Goal: Information Seeking & Learning: Learn about a topic

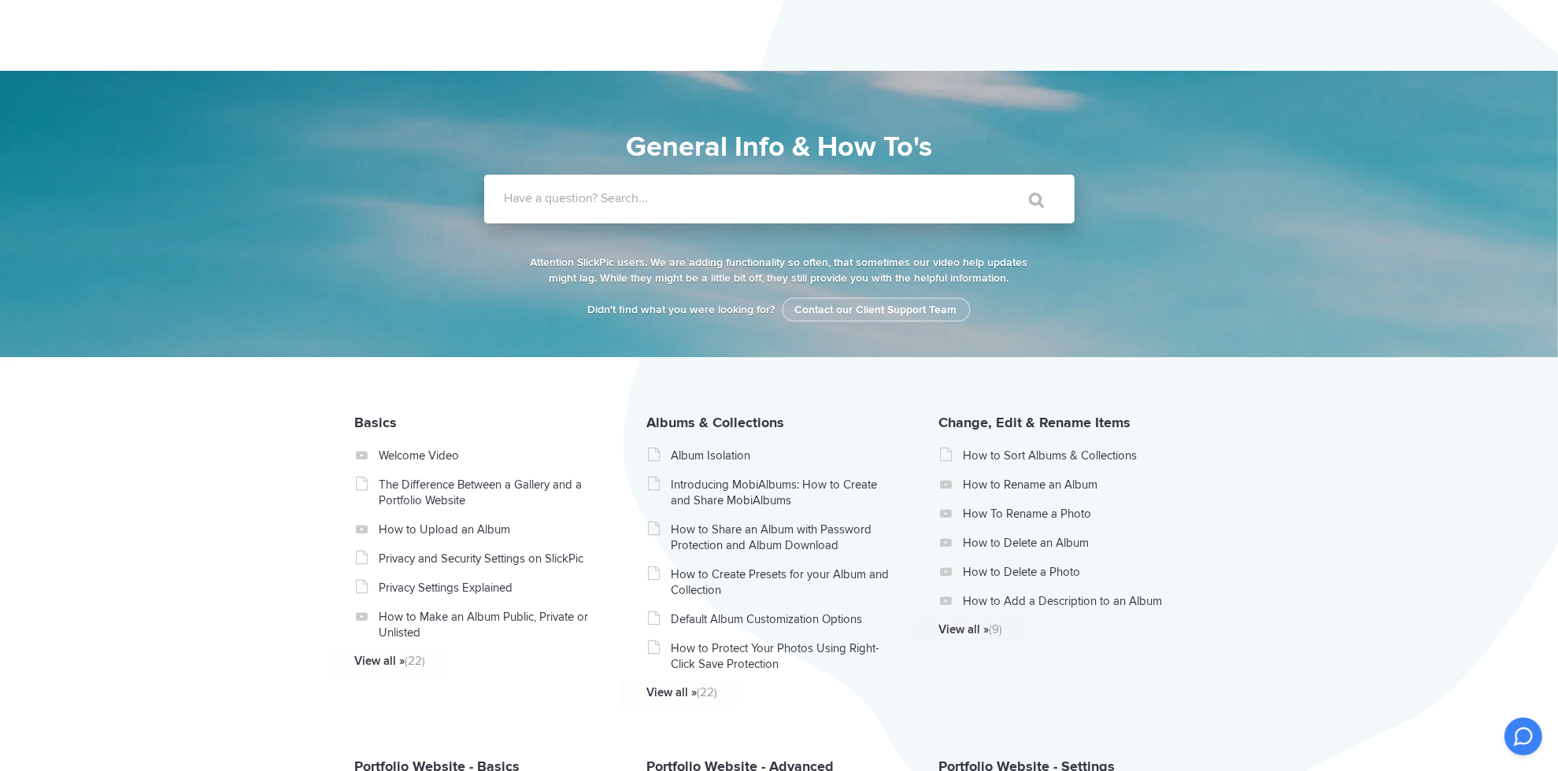
click at [652, 198] on label "Have a question? Search..." at bounding box center [800, 198] width 590 height 16
click at [652, 198] on input "Have a question? Search..." at bounding box center [747, 199] width 526 height 49
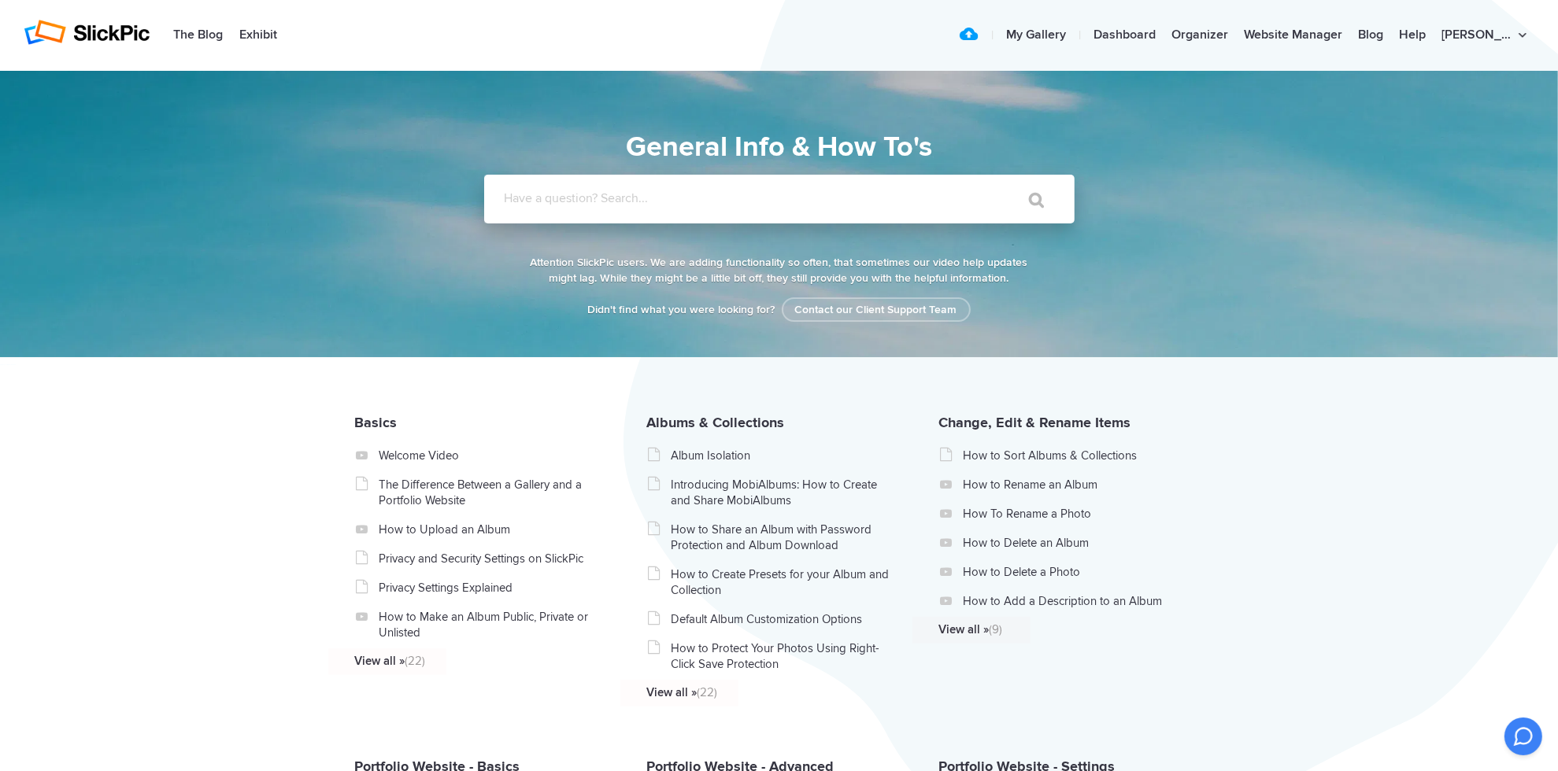
paste input "To learn how to turn on the Web App for Mobile Uploads"
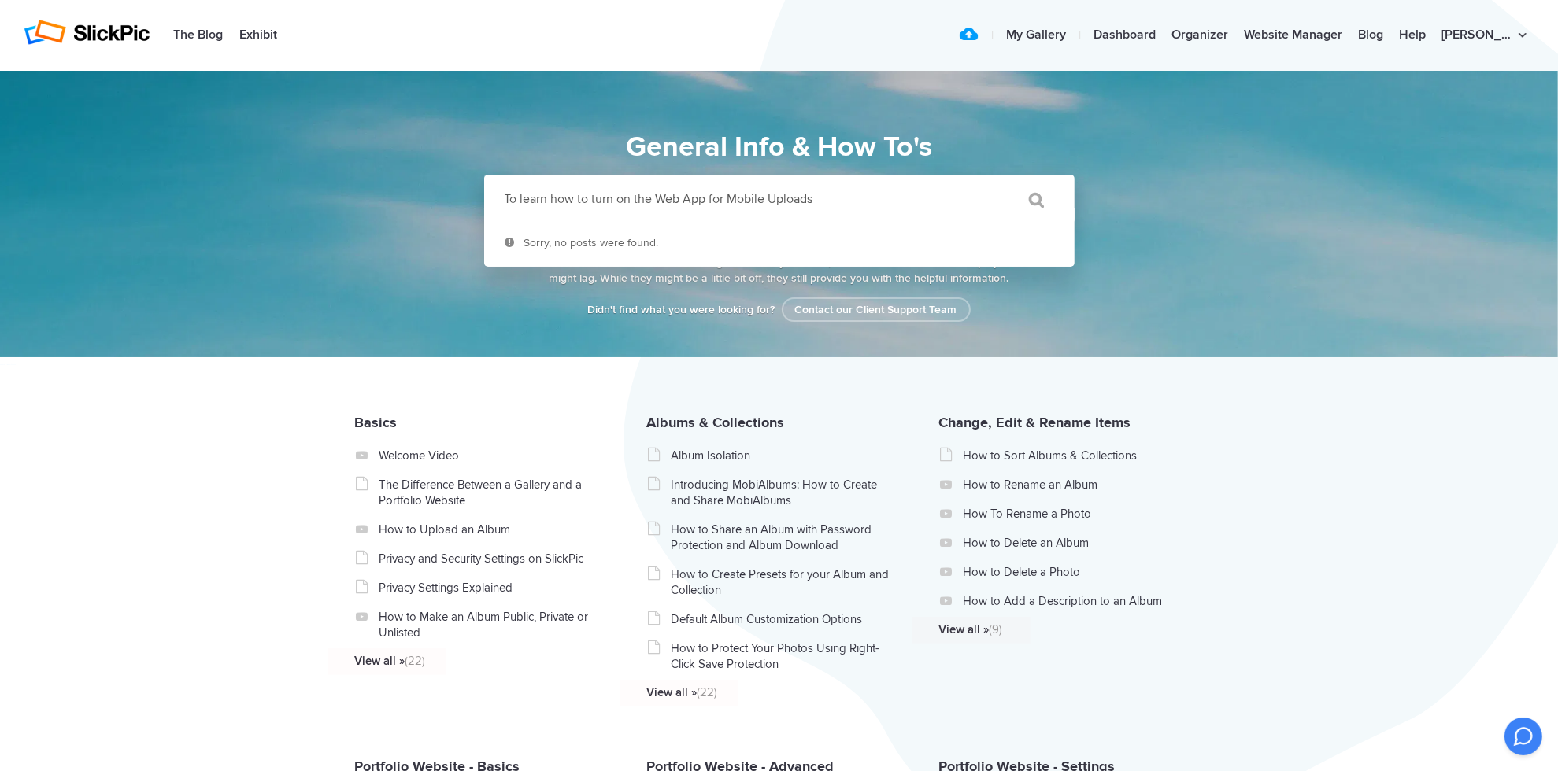
type input "To learn how to turn on the Web App for Mobile Uploads"
click at [1033, 201] on input "" at bounding box center [1029, 200] width 66 height 38
drag, startPoint x: 820, startPoint y: 201, endPoint x: 438, endPoint y: 204, distance: 382.5
click at [438, 204] on div "Have a question? Search... To learn how to turn on the Web App for Mobile Uploa…" at bounding box center [779, 199] width 850 height 49
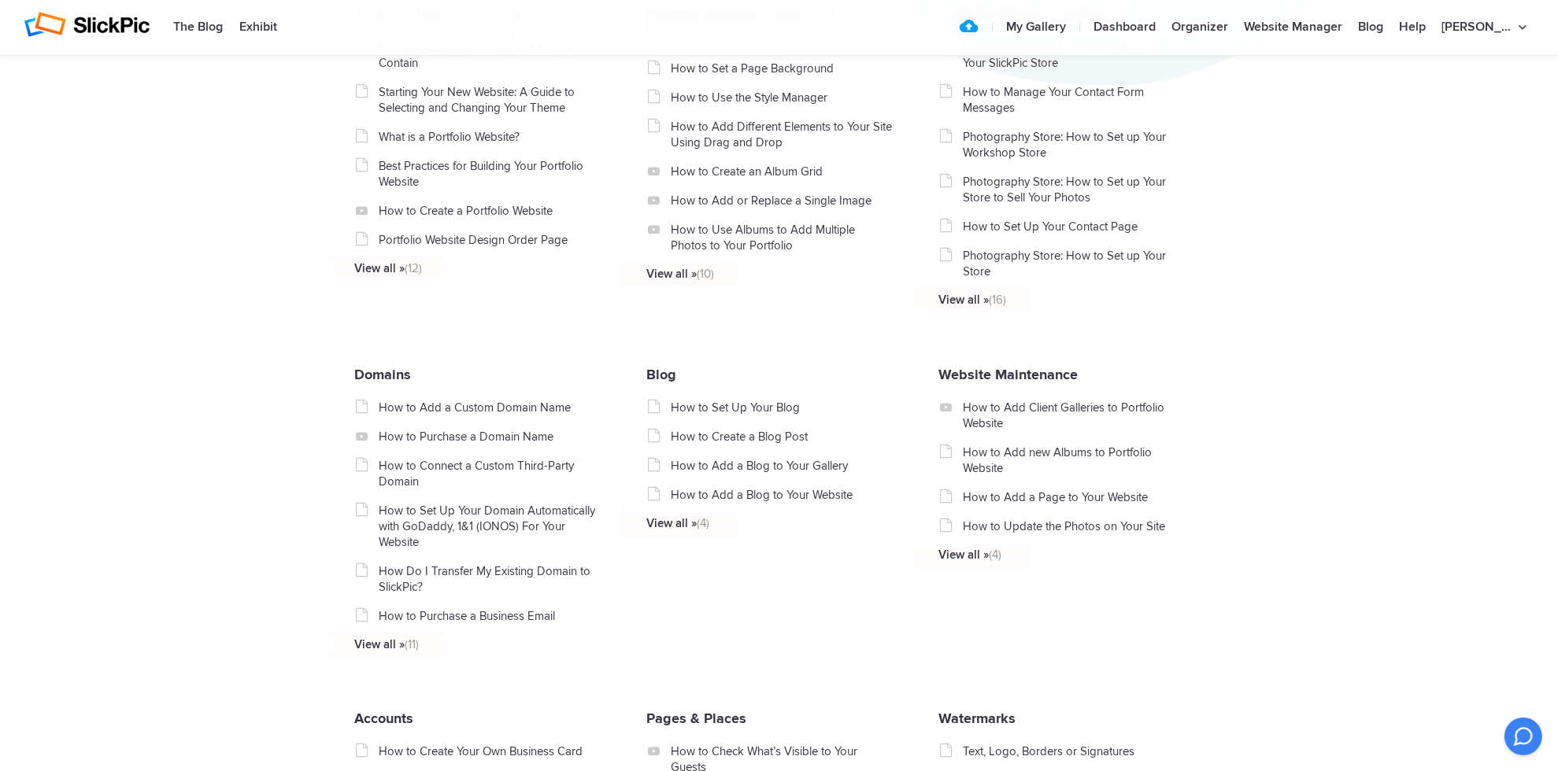
scroll to position [717, 0]
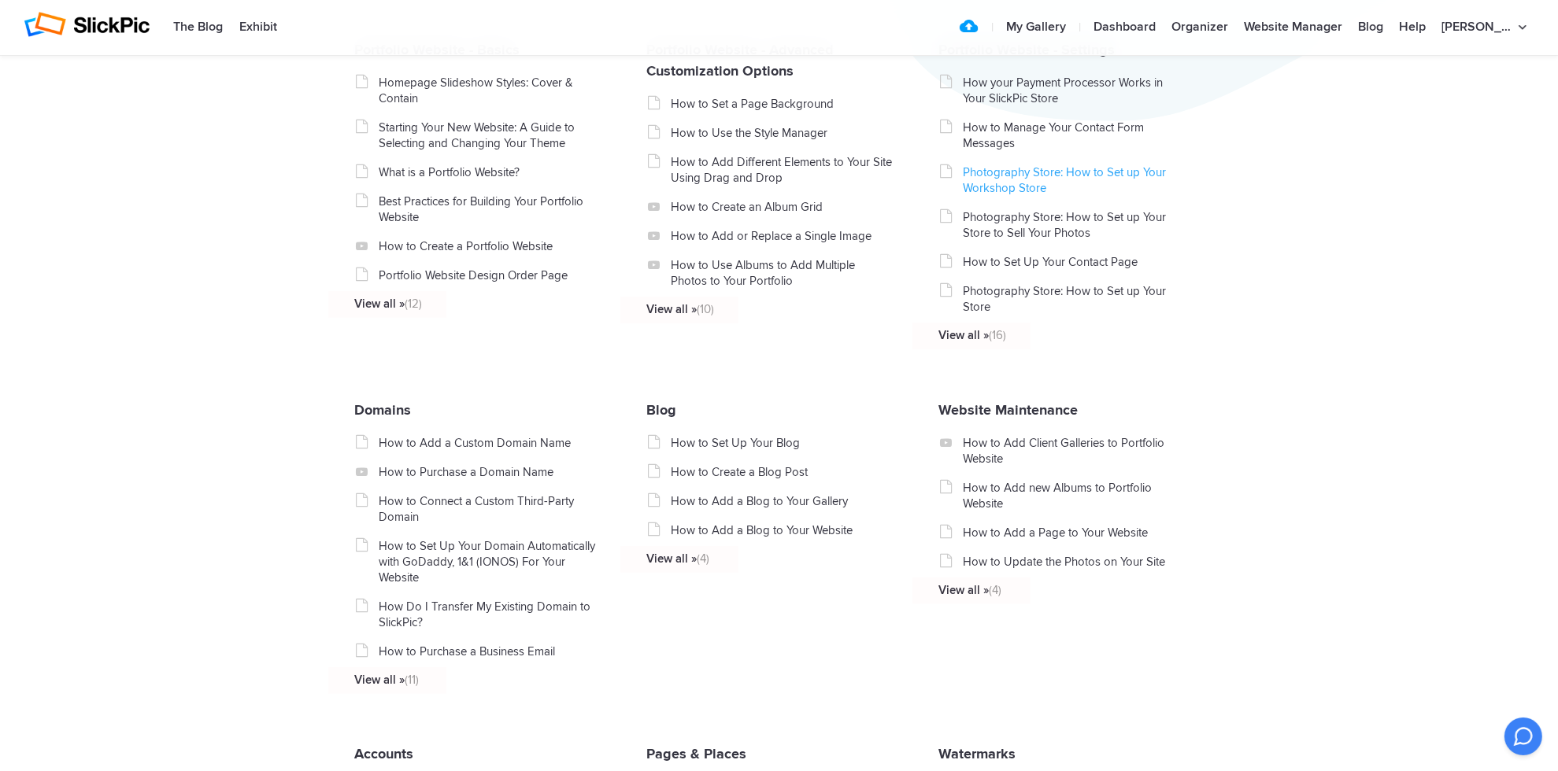
click at [1045, 178] on link "Photography Store: How to Set up Your Workshop Store" at bounding box center [1074, 180] width 223 height 31
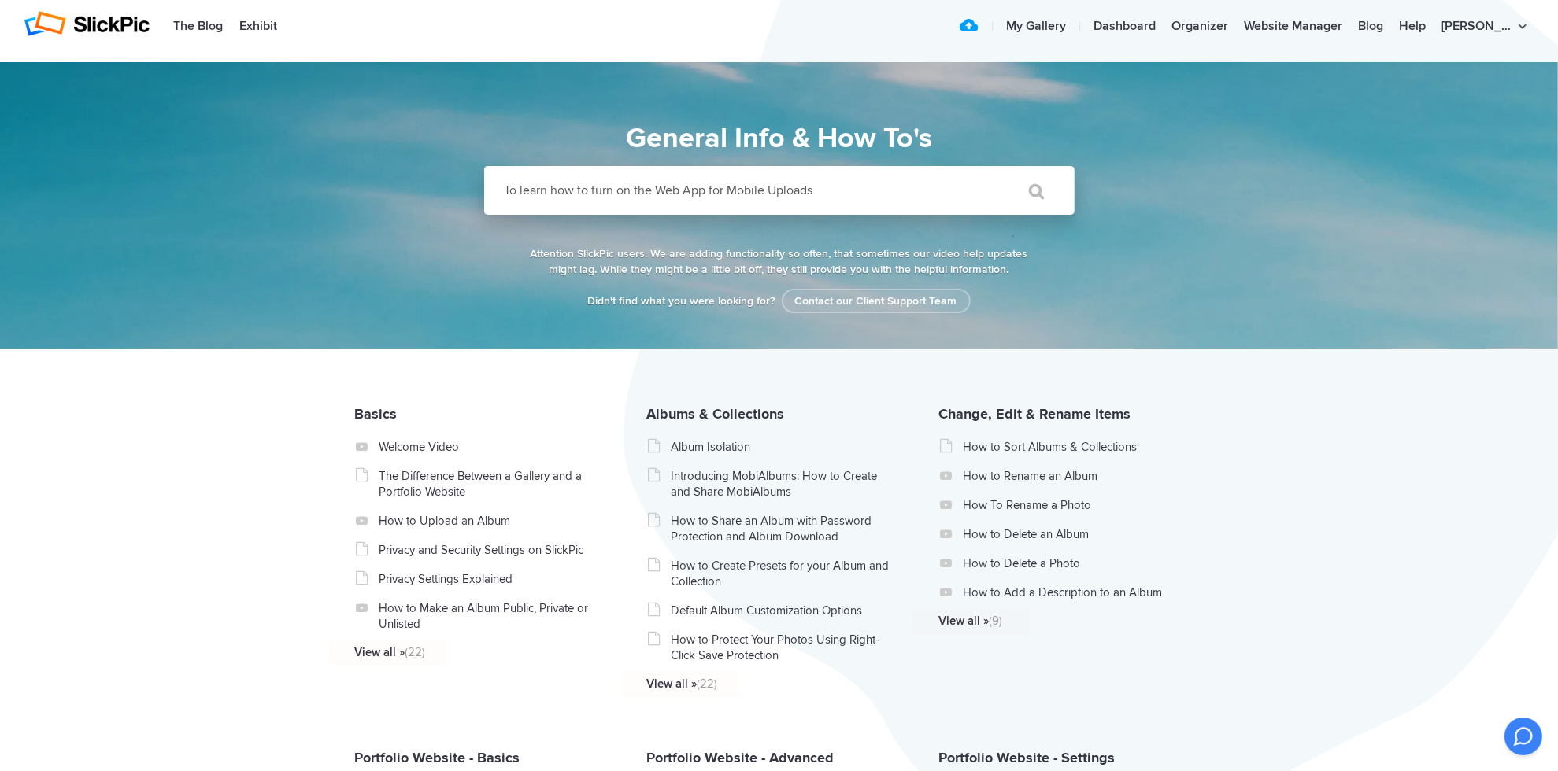
scroll to position [0, 0]
